Goal: Find specific page/section: Find specific page/section

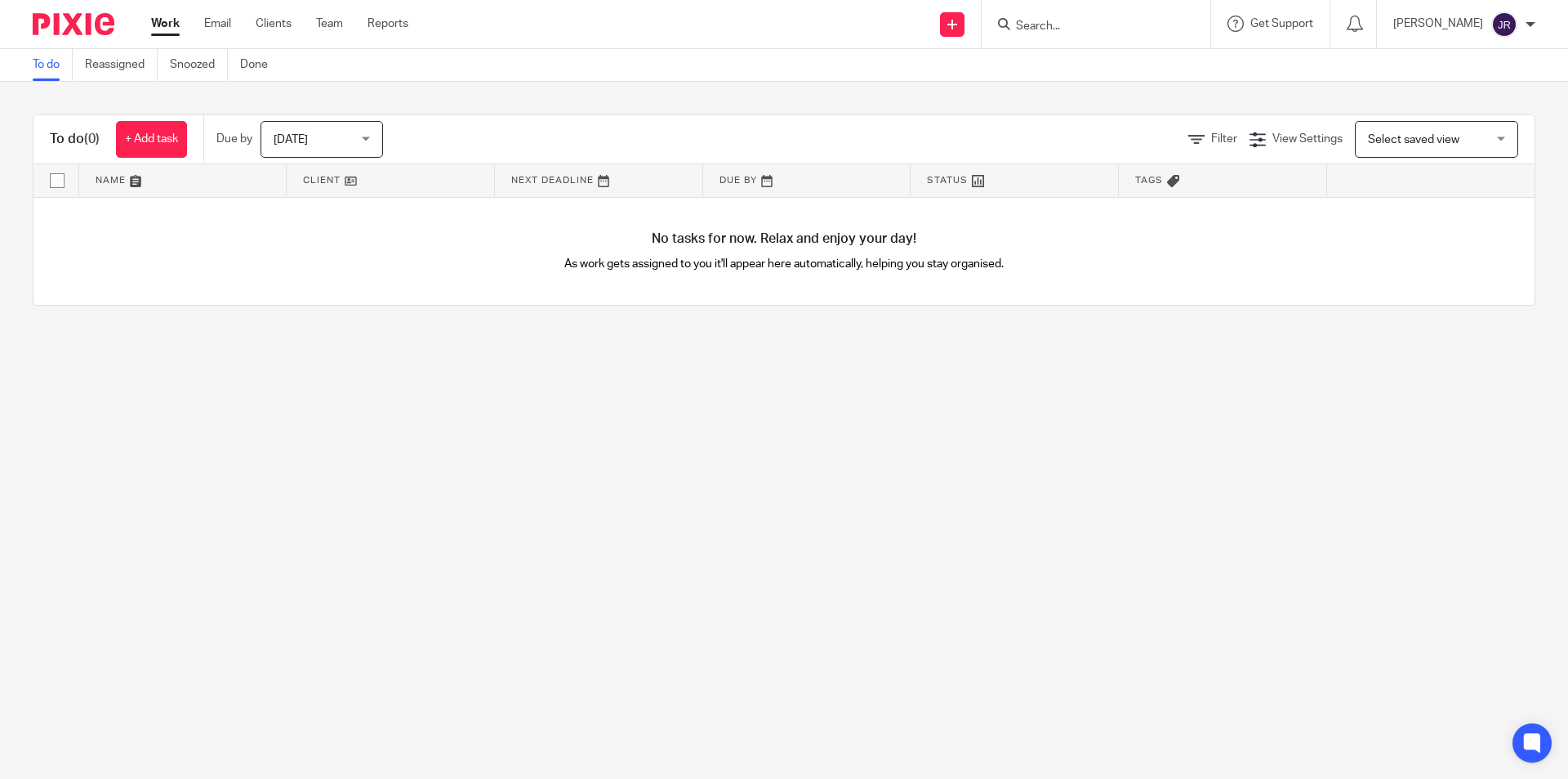
click at [1080, 29] on input "Search" at bounding box center [1088, 27] width 147 height 15
type input "g cutz"
click button "submit" at bounding box center [0, 0] width 0 height 0
click at [1149, 69] on link at bounding box center [1149, 69] width 276 height 37
